Goal: Task Accomplishment & Management: Use online tool/utility

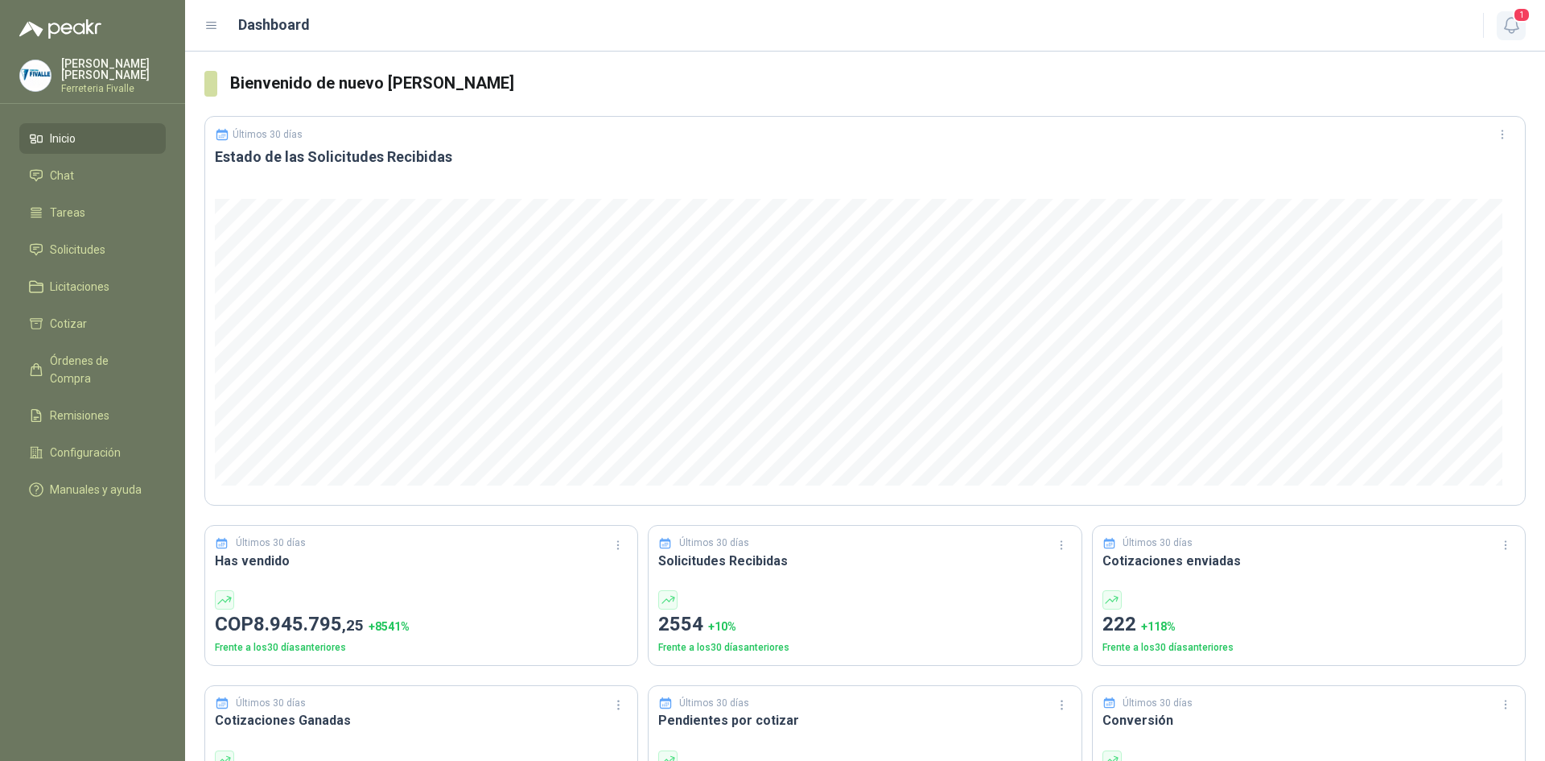
click at [1516, 21] on span "1" at bounding box center [1522, 14] width 18 height 15
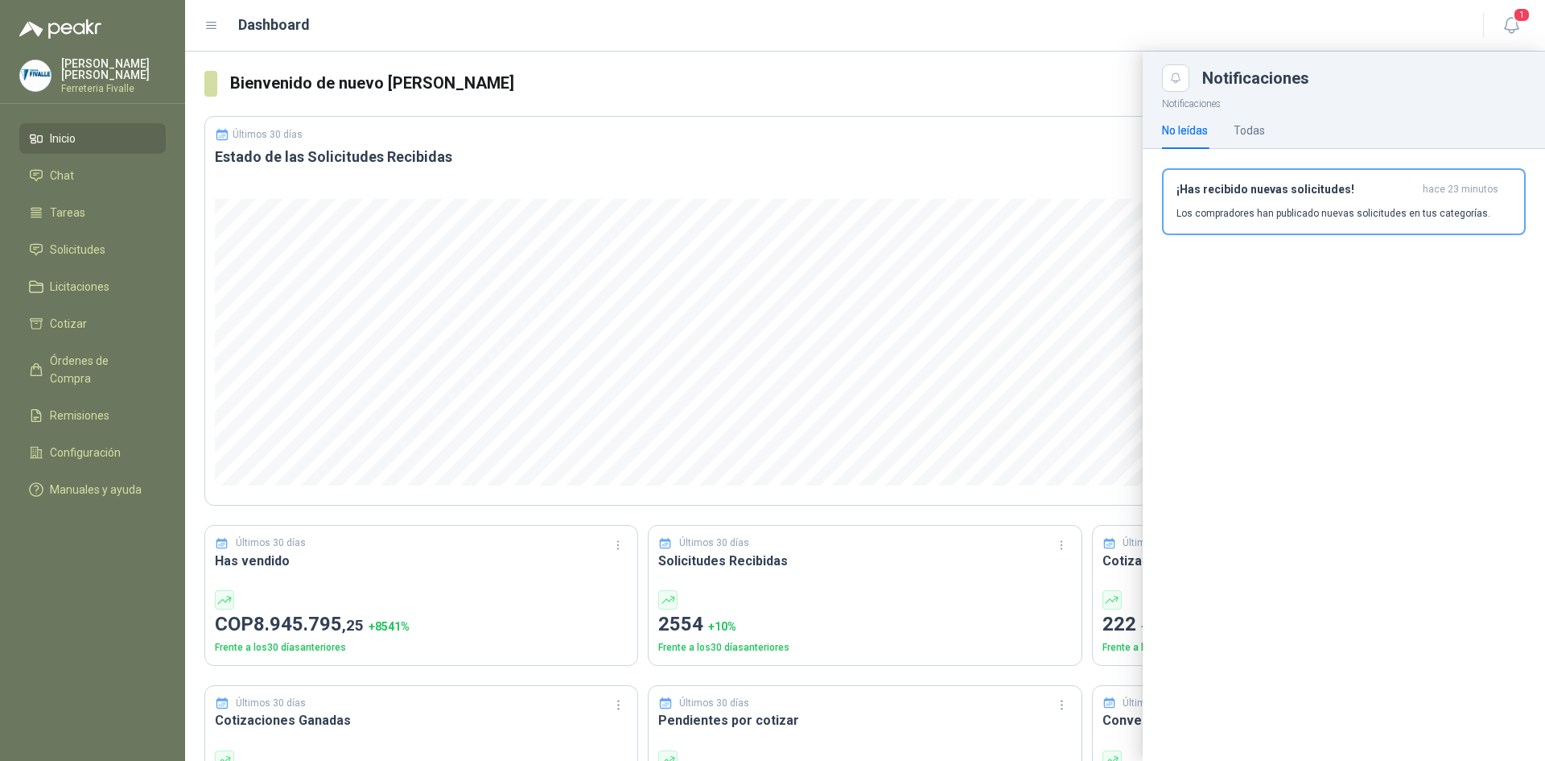
click at [1191, 213] on p "Los compradores han publicado nuevas solicitudes en tus categorías." at bounding box center [1334, 213] width 314 height 14
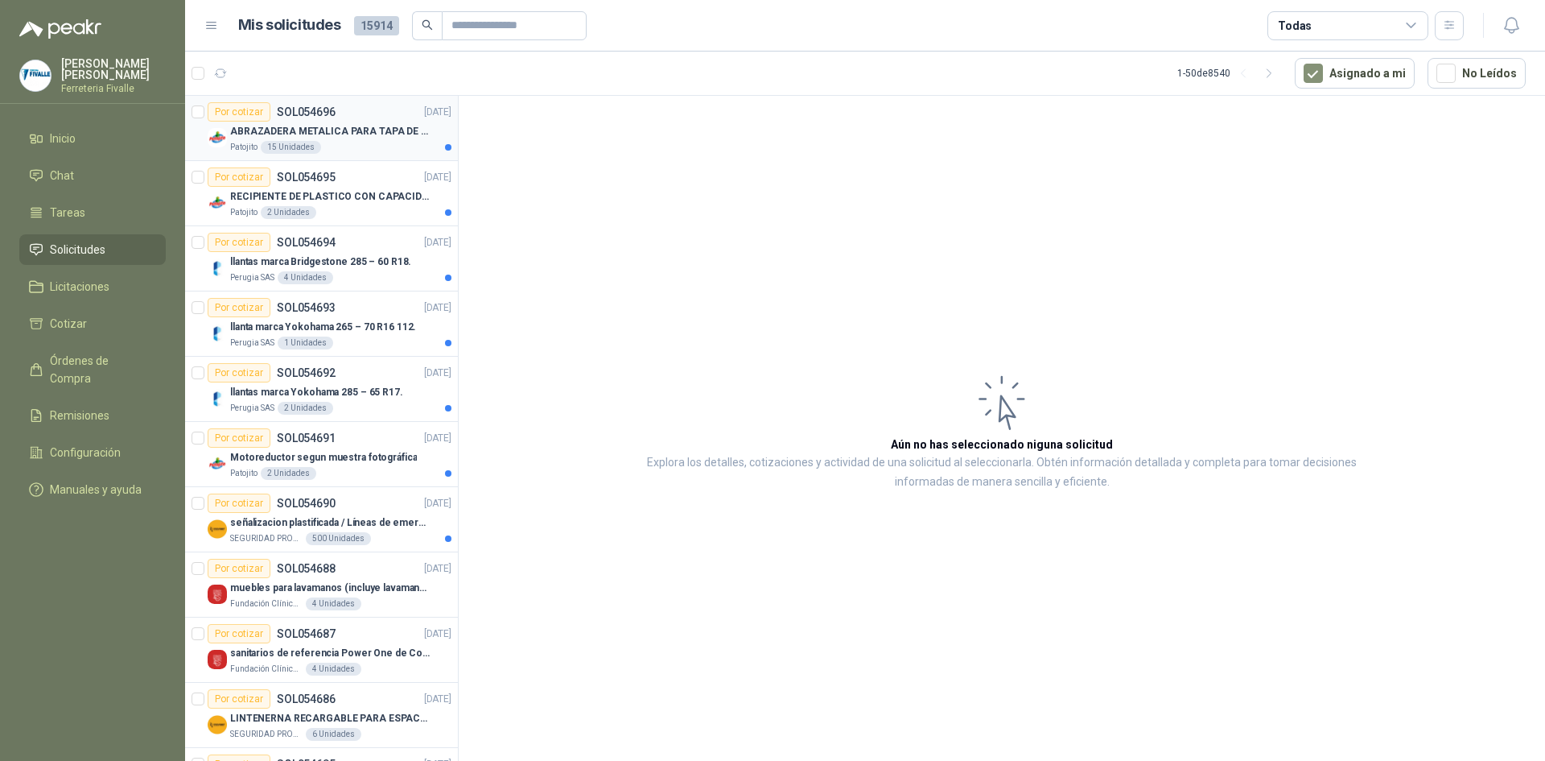
click at [378, 136] on p "ABRAZADERA METALICA PARA TAPA DE TAMBOR DE PLASTICO DE 50 LT" at bounding box center [330, 131] width 200 height 15
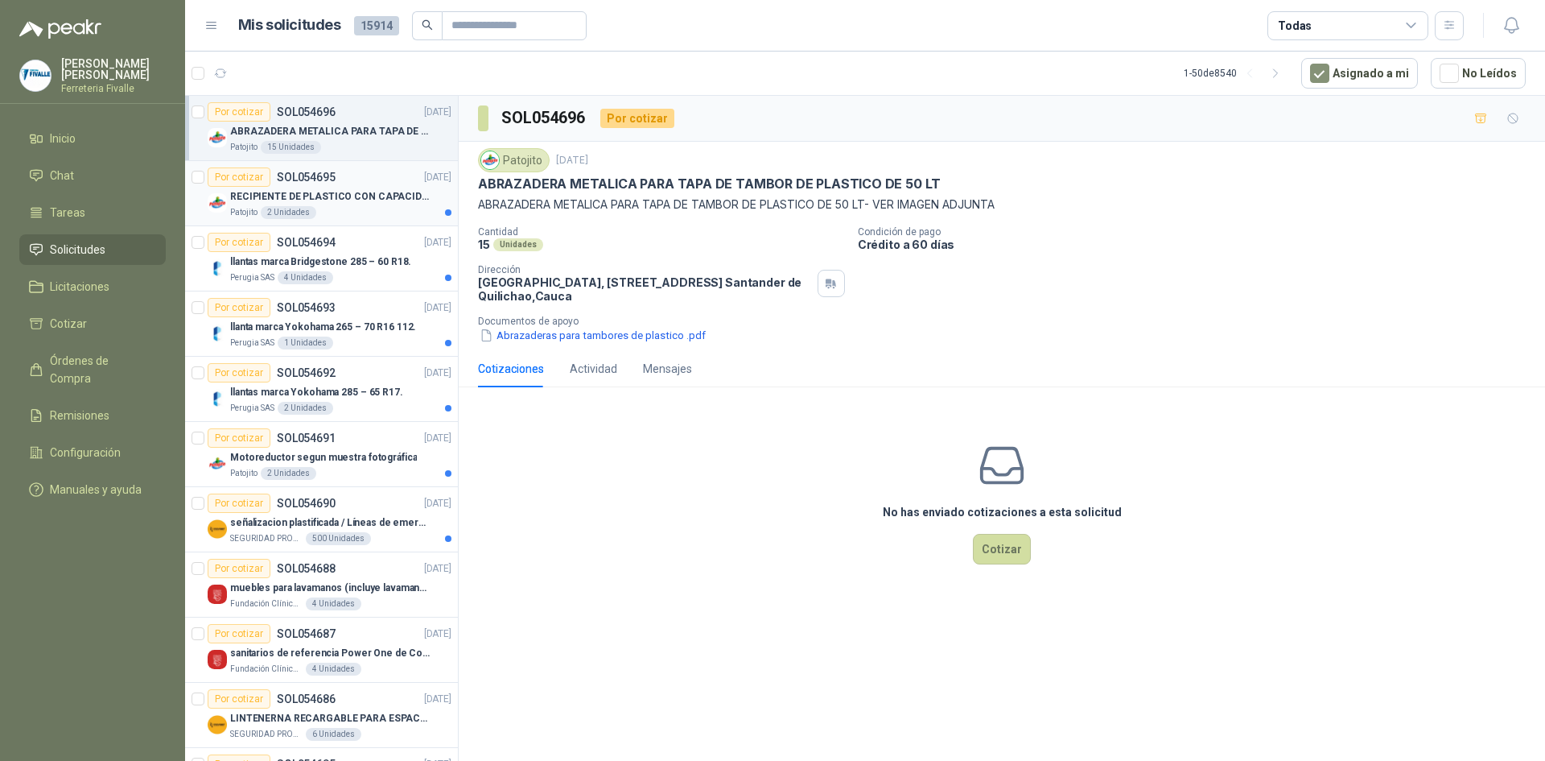
click at [331, 200] on p "RECIPIENTE DE PLASTICO CON CAPACIDAD DE 1.8 LT PARA LA EXTRACCIÓN MANUAL DE LIQ…" at bounding box center [330, 196] width 200 height 15
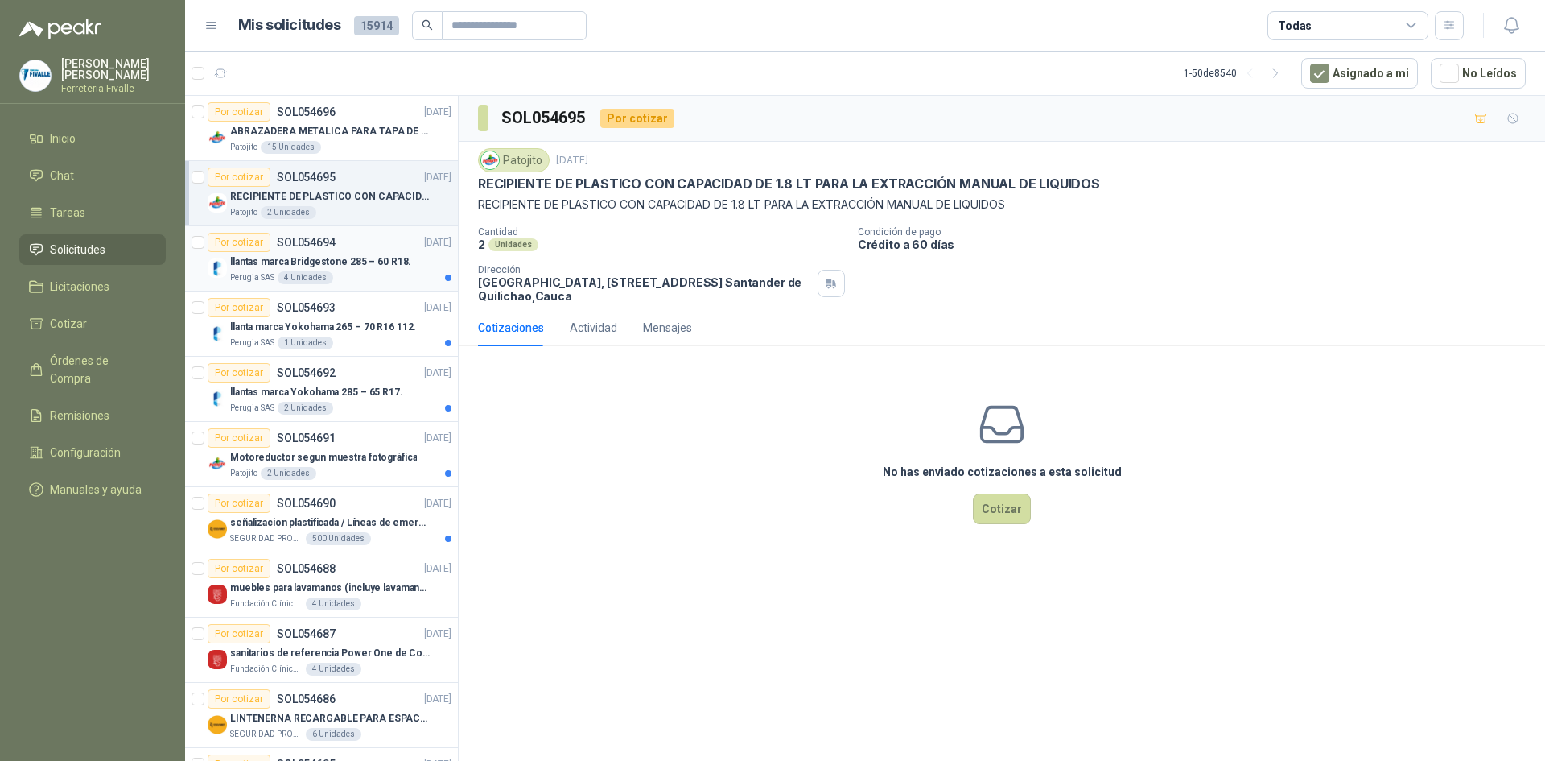
click at [320, 266] on p "llantas marca Bridgestone 285 – 60 R18." at bounding box center [320, 261] width 181 height 15
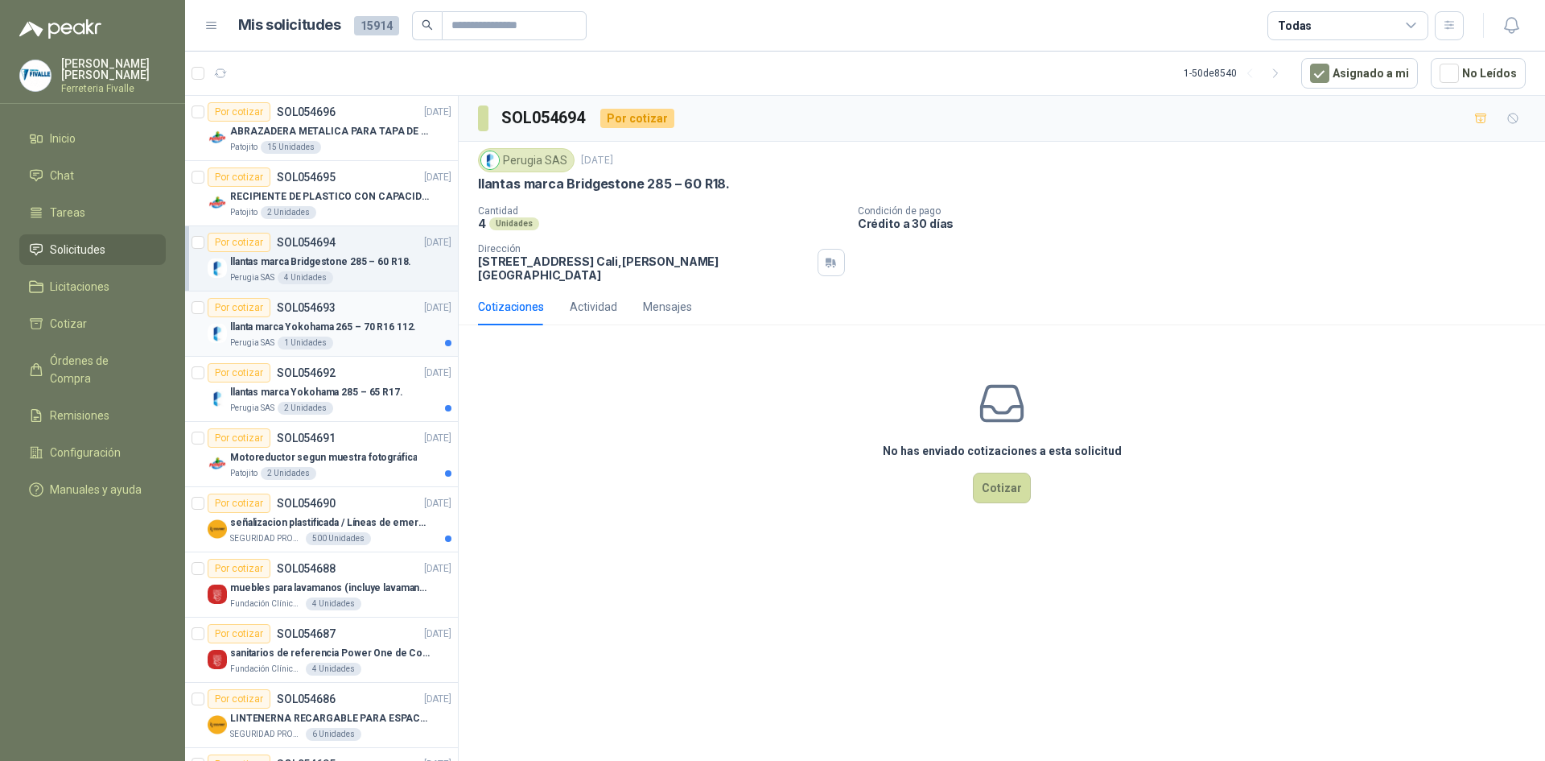
click at [340, 347] on div "Perugia SAS 1 Unidades" at bounding box center [340, 342] width 221 height 13
click at [361, 371] on div "Por cotizar SOL054692 [DATE]" at bounding box center [330, 372] width 244 height 19
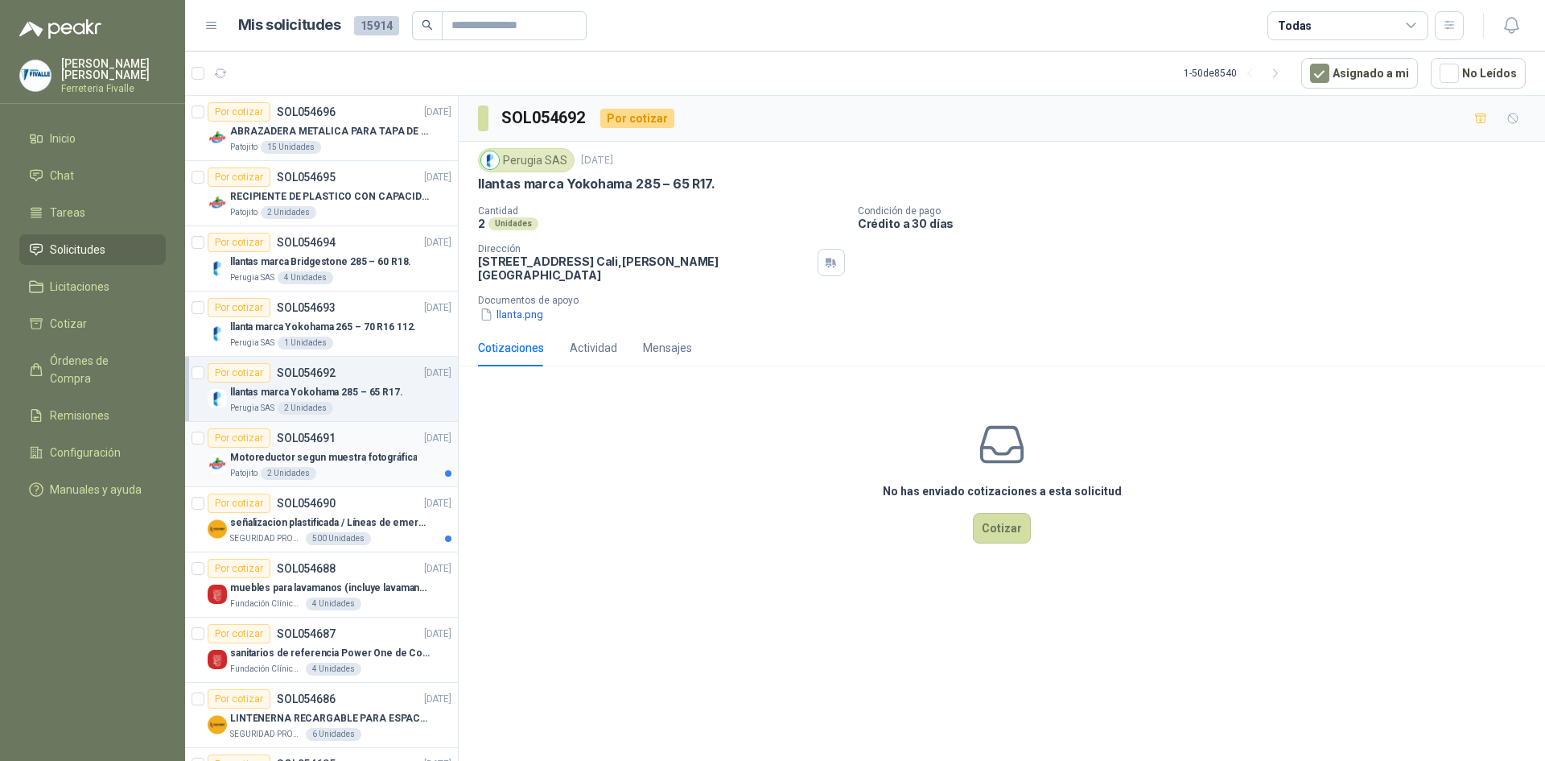
click at [369, 465] on div "Motoreductor segun muestra fotográfica" at bounding box center [340, 457] width 221 height 19
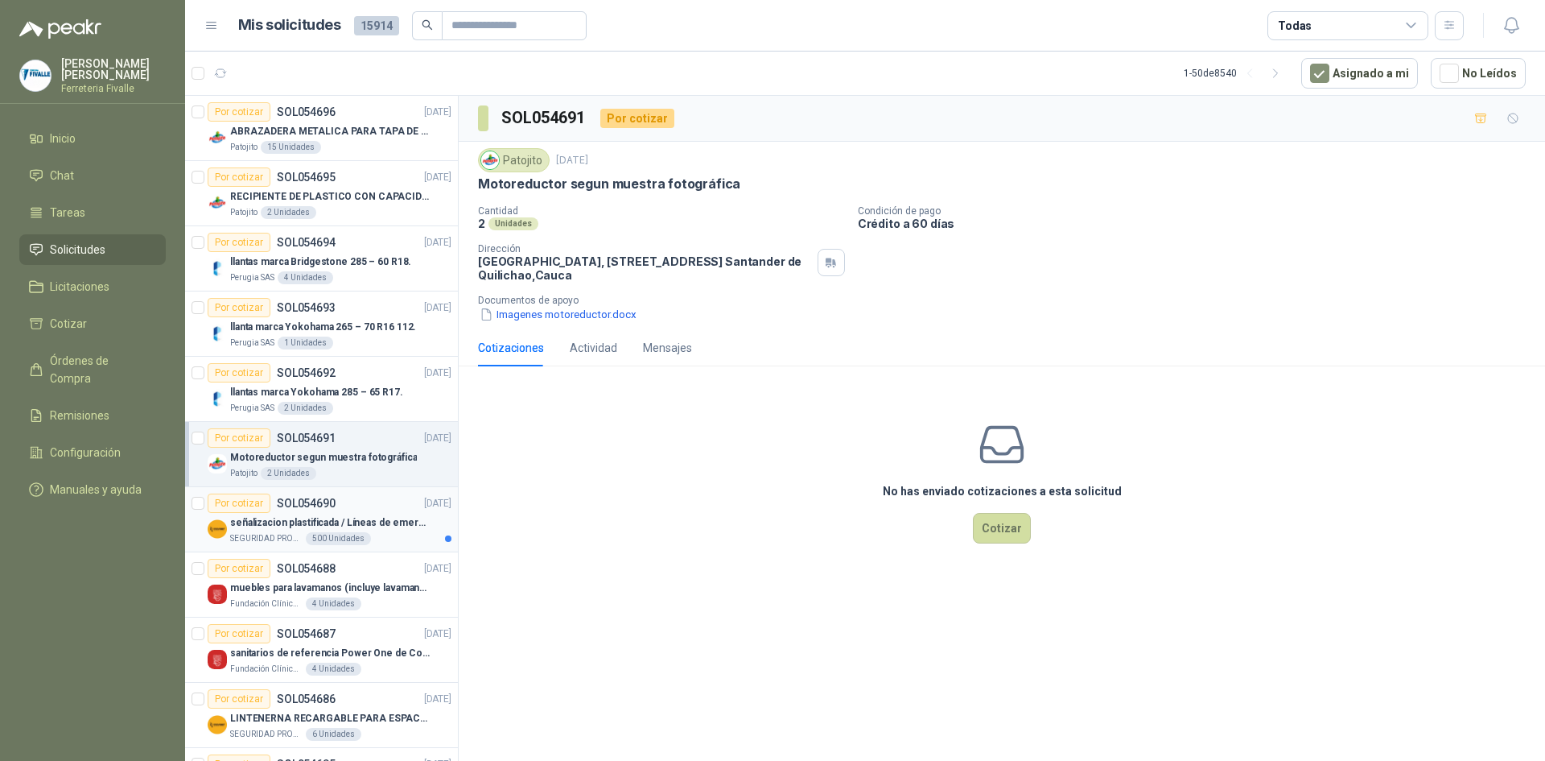
click at [370, 522] on p "señalizacion plastificada / Líneas de emergencia" at bounding box center [330, 522] width 200 height 15
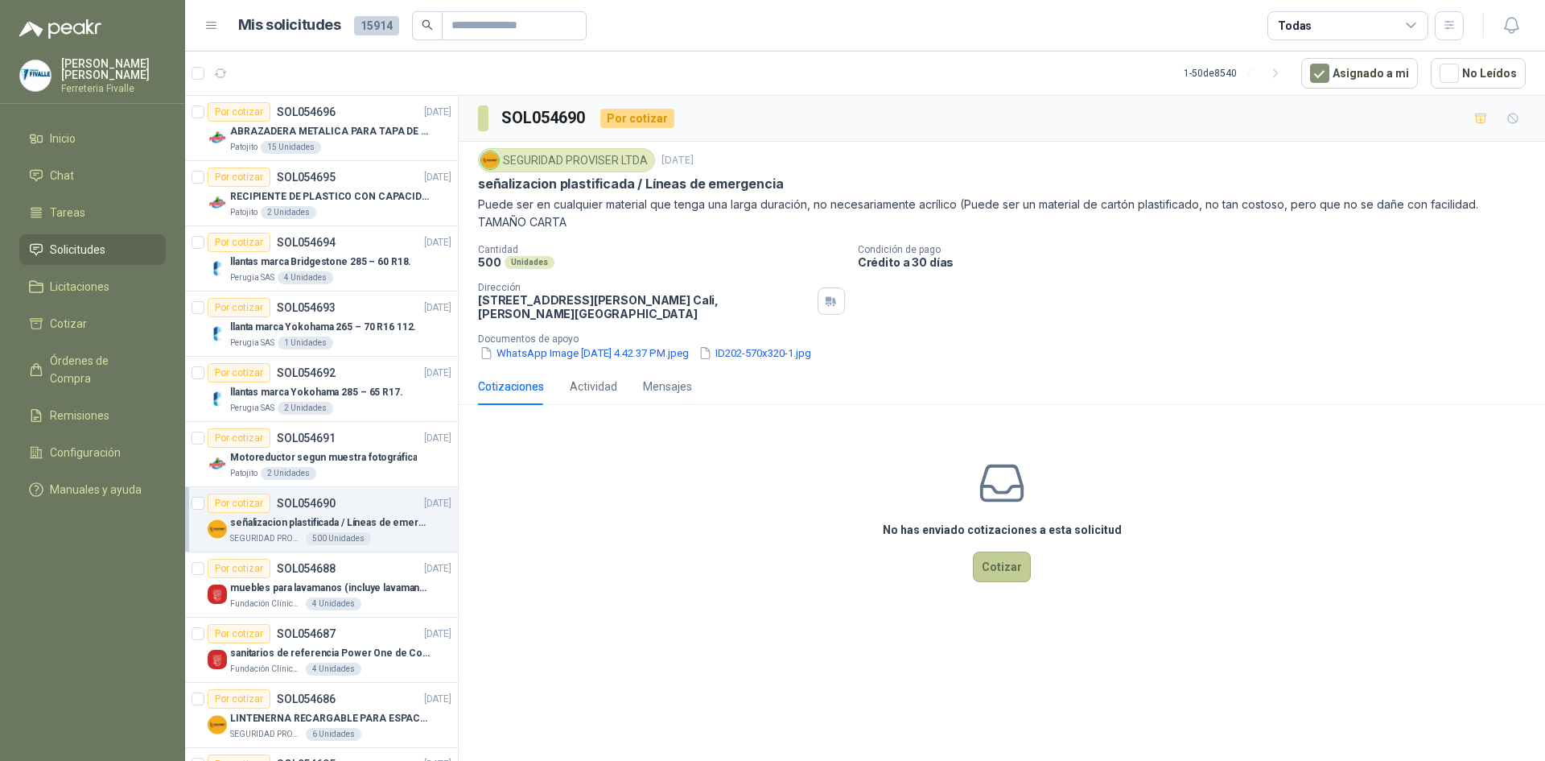
click at [996, 562] on button "Cotizar" at bounding box center [1002, 566] width 58 height 31
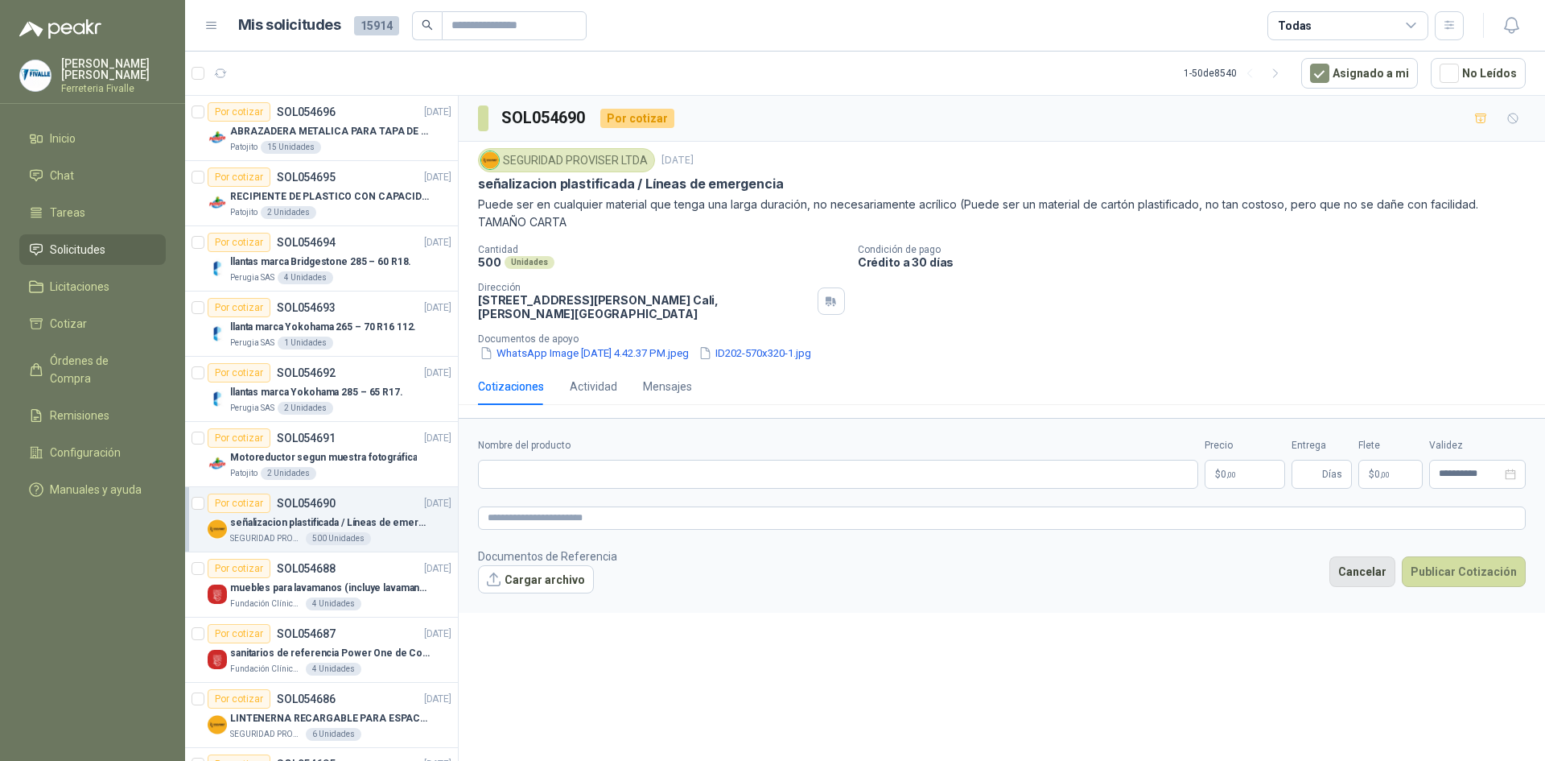
click at [1373, 575] on button "Cancelar" at bounding box center [1363, 571] width 66 height 31
